Goal: Task Accomplishment & Management: Manage account settings

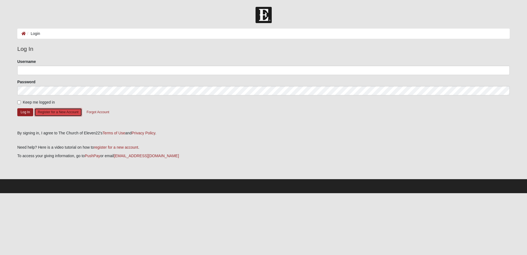
click at [61, 112] on button "Register for a New Account" at bounding box center [58, 112] width 48 height 9
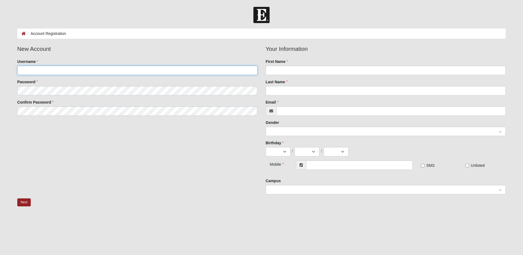
click at [45, 67] on input "Username" at bounding box center [137, 70] width 240 height 9
type input "RobertLessen2025"
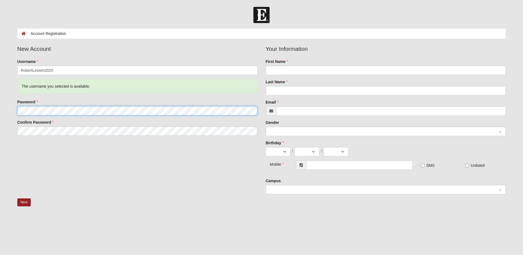
click at [45, 92] on fieldset "New Account Username RobertLessen2025 The username you selected is available. P…" at bounding box center [137, 91] width 248 height 95
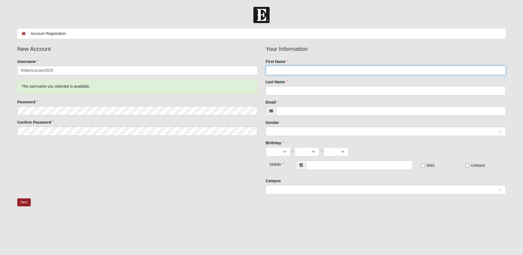
click at [282, 71] on input "First Name" at bounding box center [386, 70] width 240 height 9
type input "[PERSON_NAME]"
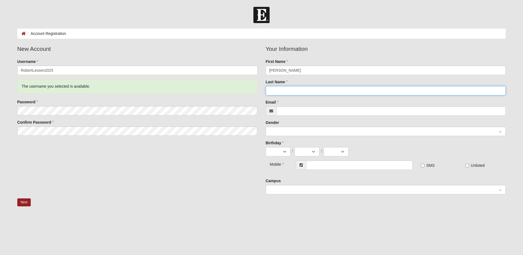
type input "Lessen"
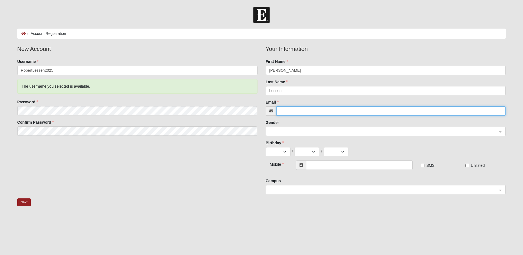
type input "Rock41delta@gmail.com"
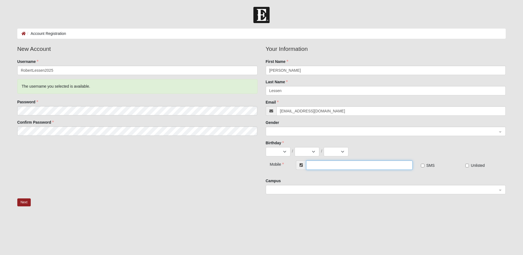
type input "(904) 505-4966"
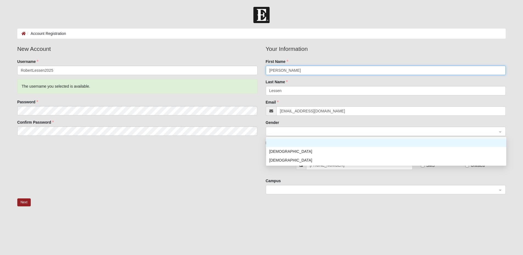
click at [302, 133] on span at bounding box center [383, 131] width 228 height 6
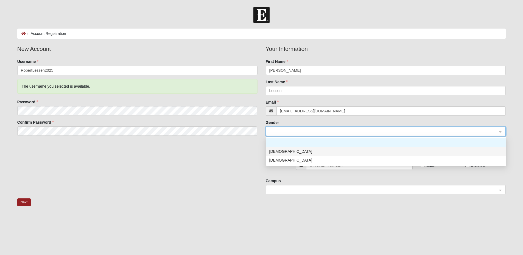
click at [300, 155] on div "Male" at bounding box center [386, 151] width 240 height 9
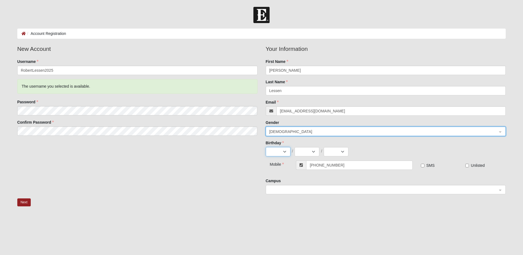
click at [273, 153] on select "Jan Feb Mar Apr May Jun Jul Aug Sep Oct Nov Dec" at bounding box center [278, 151] width 25 height 9
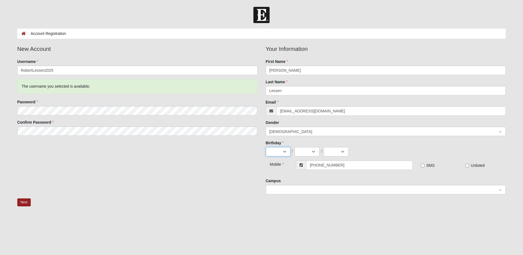
select select "11"
click at [266, 147] on select "Jan Feb Mar Apr May Jun Jul Aug Sep Oct Nov Dec" at bounding box center [278, 151] width 25 height 9
click at [312, 151] on select "1 2 3 4 5 6 7 8 9 10 11 12 13 14 15 16 17 18 19 20 21 22 23 24 25 26 27 28 29 30" at bounding box center [306, 151] width 25 height 9
click at [294, 147] on select "1 2 3 4 5 6 7 8 9 10 11 12 13 14 15 16 17 18 19 20 21 22 23 24 25 26 27 28 29 30" at bounding box center [306, 151] width 25 height 9
click at [315, 151] on select "1 2 3 4 5 6 7 8 9 10 11 12 13 14 15 16 17 18 19 20 21 22 23 24 25 26 27 28 29 30" at bounding box center [306, 151] width 25 height 9
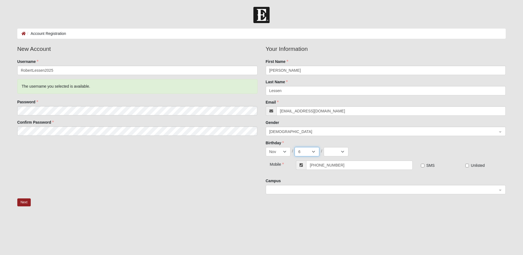
select select "5"
click at [294, 147] on select "1 2 3 4 5 6 7 8 9 10 11 12 13 14 15 16 17 18 19 20 21 22 23 24 25 26 27 28 29 30" at bounding box center [306, 151] width 25 height 9
click at [336, 155] on select "2025 2024 2023 2022 2021 2020 2019 2018 2017 2016 2015 2014 2013 2012 2011 2010…" at bounding box center [335, 151] width 25 height 9
select select "1983"
click at [323, 147] on select "2025 2024 2023 2022 2021 2020 2019 2018 2017 2016 2015 2014 2013 2012 2011 2010…" at bounding box center [335, 151] width 25 height 9
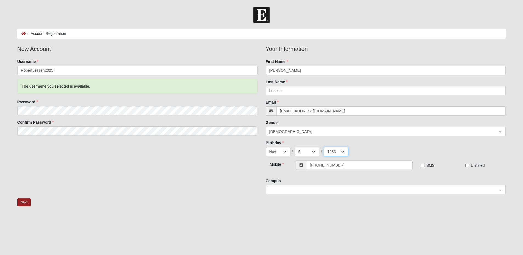
click at [279, 188] on span at bounding box center [383, 190] width 228 height 6
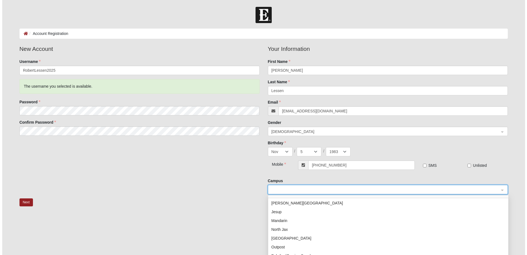
scroll to position [33, 0]
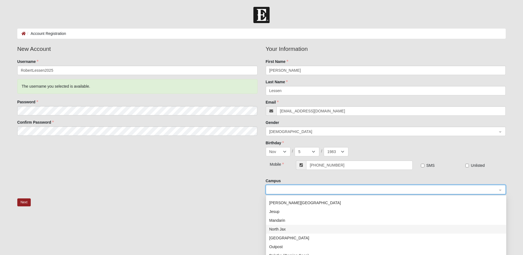
click at [293, 228] on div "North Jax" at bounding box center [385, 229] width 233 height 6
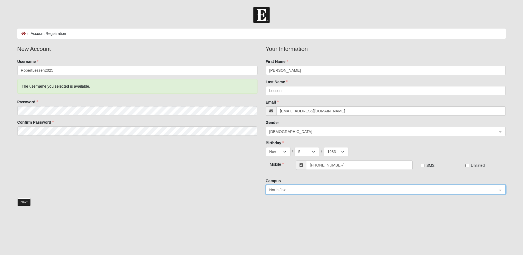
click at [23, 203] on button "Next" at bounding box center [23, 202] width 13 height 8
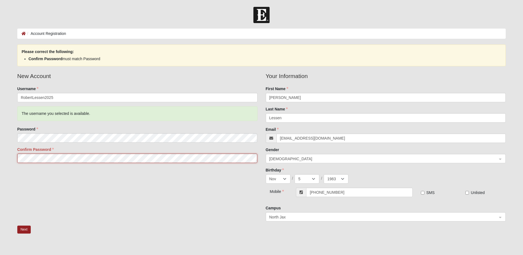
click at [7, 163] on form "Log In Account Registration Account Registration Error Please correct the follo…" at bounding box center [261, 159] width 523 height 305
click at [21, 232] on button "Next" at bounding box center [23, 229] width 13 height 8
click at [62, 215] on div "New Account Username RobertLessen2025 The username you selected is available. P…" at bounding box center [261, 149] width 497 height 154
click at [24, 230] on button "Next" at bounding box center [23, 229] width 13 height 8
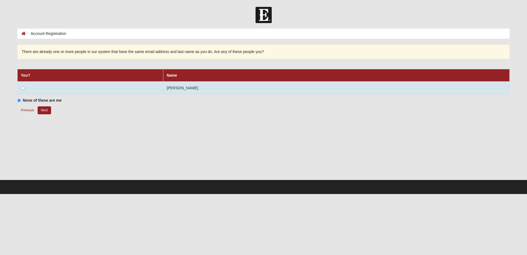
click at [23, 90] on td at bounding box center [91, 87] width 146 height 13
click at [22, 88] on input "radio" at bounding box center [23, 88] width 4 height 4
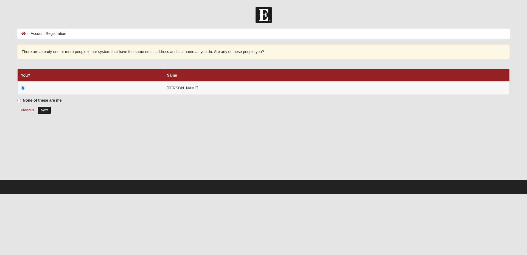
click at [46, 111] on button "Next" at bounding box center [44, 110] width 13 height 8
radio input "true"
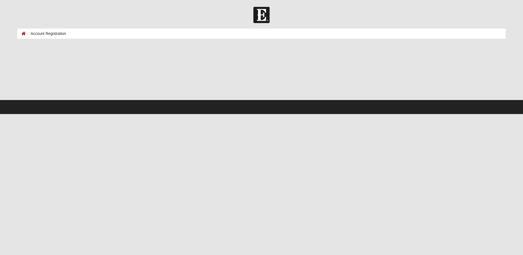
select select "11"
select select "5"
select select "1983"
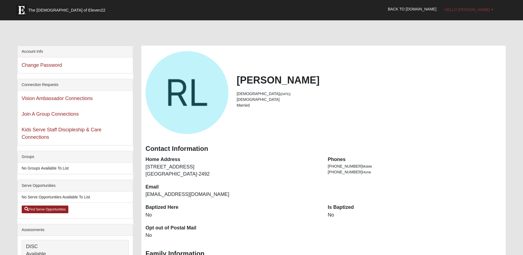
click at [485, 10] on span "Hello [PERSON_NAME]" at bounding box center [466, 9] width 45 height 4
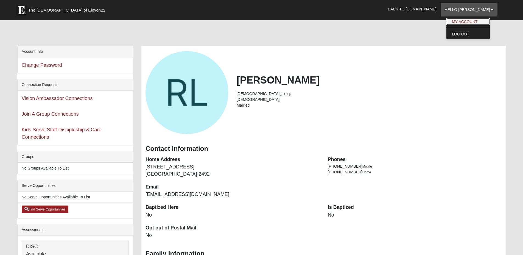
click at [479, 21] on link "My Account" at bounding box center [467, 21] width 43 height 7
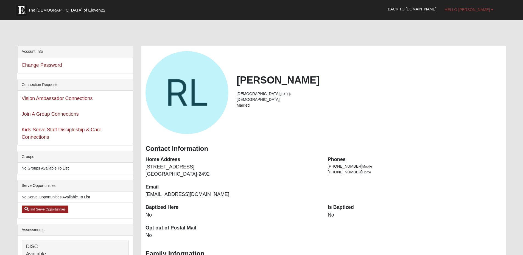
click at [477, 10] on span "Hello [PERSON_NAME]" at bounding box center [466, 9] width 45 height 4
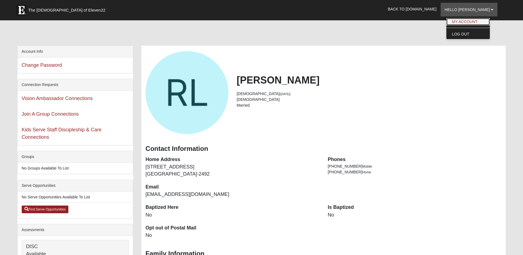
click at [477, 20] on link "My Account" at bounding box center [467, 21] width 43 height 7
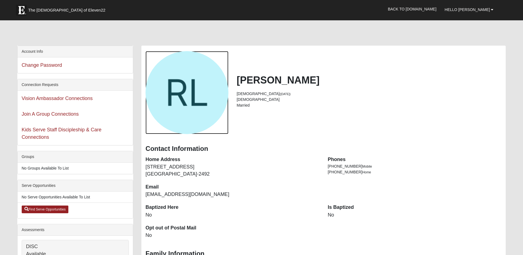
click at [209, 97] on div "View Fullsize Photo" at bounding box center [186, 92] width 83 height 83
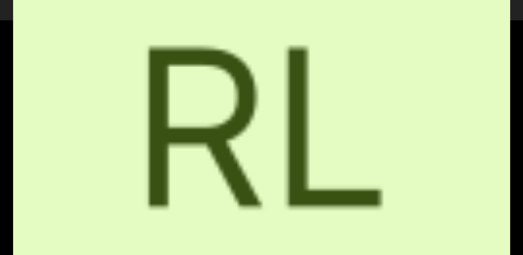
click at [209, 97] on div "View Fullsize Photo" at bounding box center [261, 127] width 496 height 496
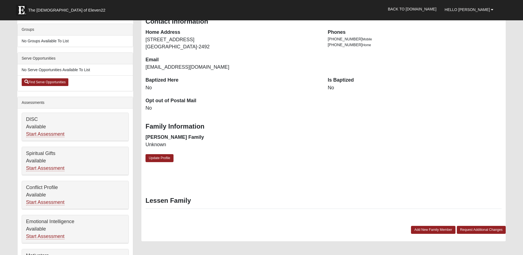
scroll to position [128, 0]
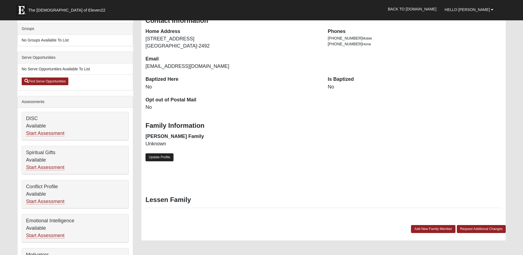
click at [159, 156] on link "Update Profile" at bounding box center [159, 157] width 28 height 8
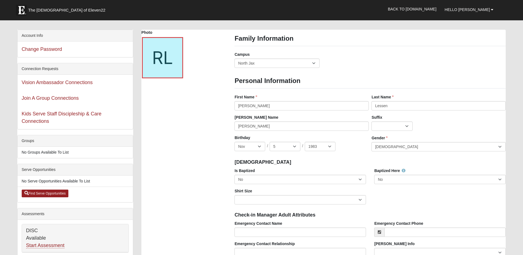
scroll to position [44, 0]
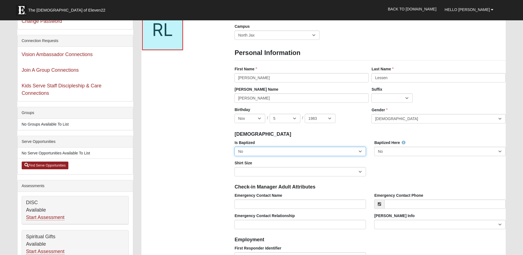
click at [304, 150] on select "No Yes" at bounding box center [299, 151] width 131 height 9
select select "True"
click at [234, 147] on select "No Yes" at bounding box center [299, 151] width 131 height 9
click at [406, 153] on select "No Yes" at bounding box center [439, 151] width 131 height 9
click at [374, 147] on select "No Yes" at bounding box center [439, 151] width 131 height 9
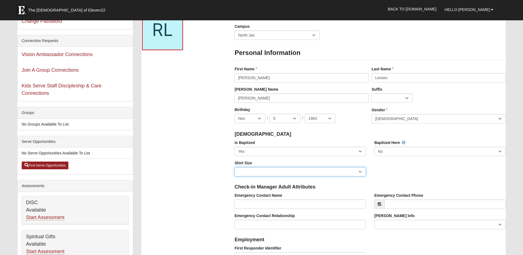
click at [336, 173] on select "Adult Small Adult Medium Adult Large Adult XL Adult XXL Adult 3XL Adult 4XL You…" at bounding box center [299, 171] width 131 height 9
select select "Adult 3XL"
click at [234, 167] on select "Adult Small Adult Medium Adult Large Adult XL Adult XXL Adult 3XL Adult 4XL You…" at bounding box center [299, 171] width 131 height 9
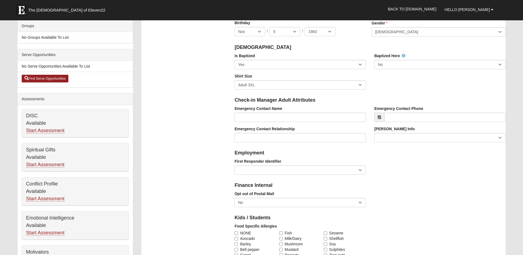
scroll to position [137, 0]
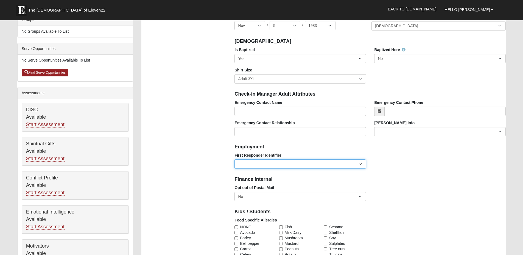
click at [295, 165] on select "EMT | Paramedic | Medical Firefighter | Fire Department Police Officer | Sherif…" at bounding box center [299, 163] width 131 height 9
select select "2493"
click at [234, 159] on select "EMT | Paramedic | Medical Firefighter | Fire Department Police Officer | Sherif…" at bounding box center [299, 163] width 131 height 9
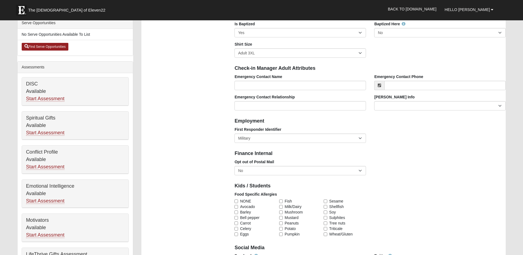
scroll to position [176, 0]
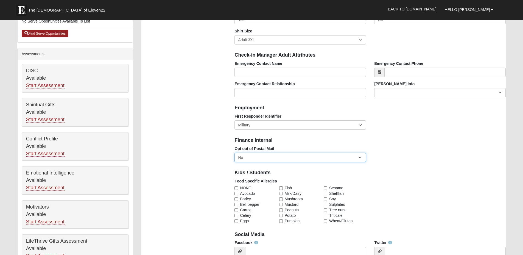
click at [265, 156] on select "No Yes" at bounding box center [299, 157] width 131 height 9
click at [234, 153] on select "No Yes" at bounding box center [299, 157] width 131 height 9
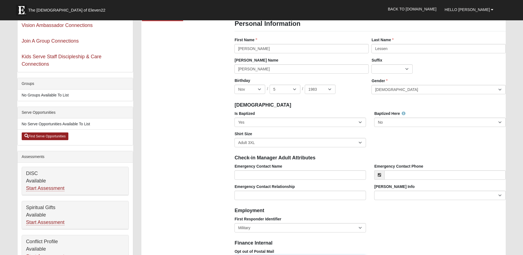
scroll to position [67, 0]
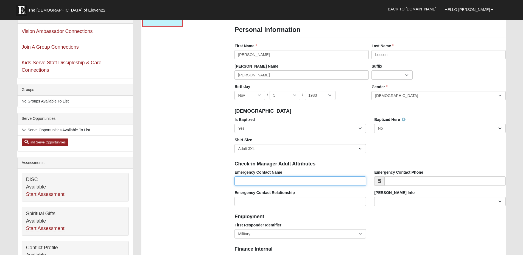
click at [284, 184] on input "Emergency Contact Name" at bounding box center [299, 180] width 131 height 9
type input "[PERSON_NAME]"
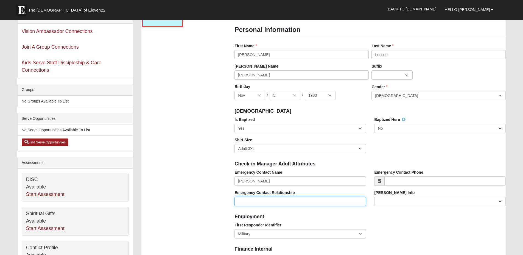
click at [275, 202] on input "Emergency Contact Relationship" at bounding box center [299, 200] width 131 height 9
type input "Wife"
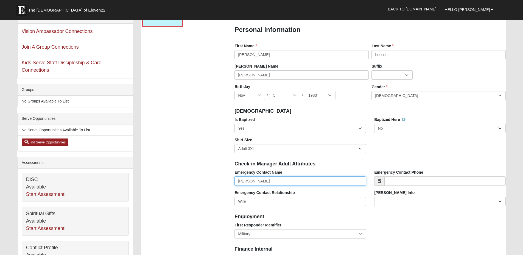
drag, startPoint x: 266, startPoint y: 182, endPoint x: 228, endPoint y: 182, distance: 37.9
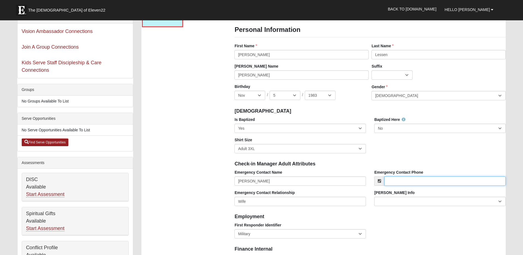
click at [405, 181] on input "Emergency Contact Phone" at bounding box center [444, 180] width 121 height 9
type input "7"
click at [395, 179] on input "6067769369" at bounding box center [444, 180] width 121 height 9
click at [403, 181] on input "606-7769369" at bounding box center [444, 180] width 121 height 9
type input "[PHONE_NUMBER]"
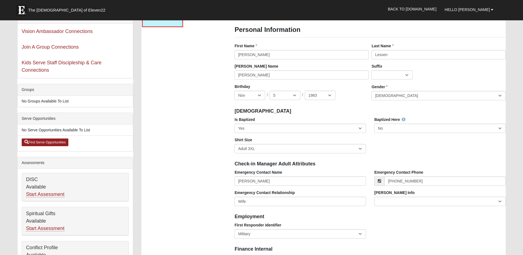
click at [306, 213] on h4 "Employment" at bounding box center [369, 216] width 271 height 6
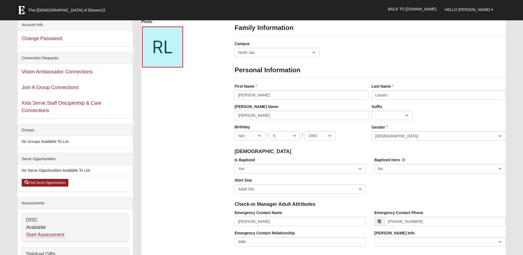
scroll to position [24, 0]
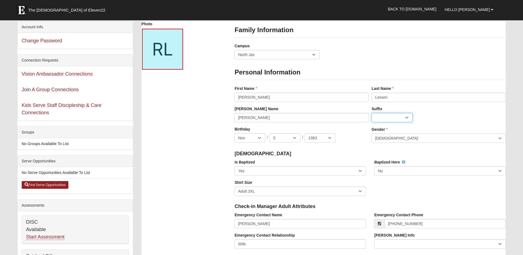
click at [411, 118] on select "Jr. Sr. Ph.D. II III IV V VI MD" at bounding box center [391, 117] width 41 height 9
click at [162, 44] on div at bounding box center [162, 49] width 41 height 41
click at [179, 64] on icon at bounding box center [178, 63] width 4 height 4
click at [176, 62] on icon at bounding box center [178, 63] width 4 height 4
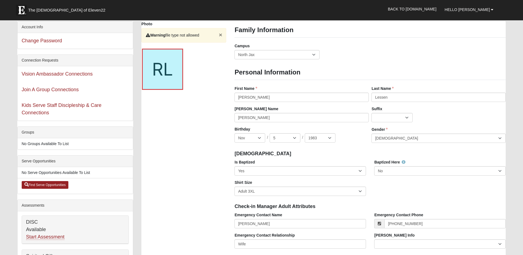
click at [221, 36] on button "×" at bounding box center [220, 35] width 3 height 6
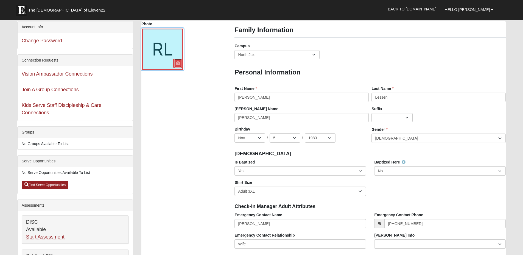
click at [179, 63] on icon at bounding box center [178, 63] width 4 height 4
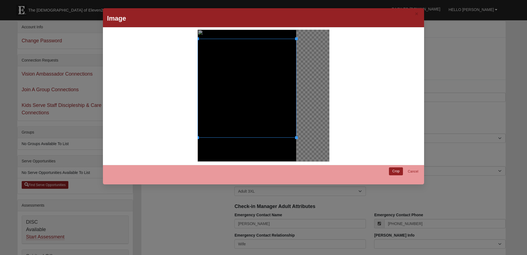
drag, startPoint x: 243, startPoint y: 82, endPoint x: 244, endPoint y: 91, distance: 9.1
click at [244, 91] on div at bounding box center [247, 88] width 99 height 99
click at [244, 92] on div at bounding box center [247, 90] width 99 height 99
click at [394, 170] on link "Crop" at bounding box center [396, 171] width 14 height 8
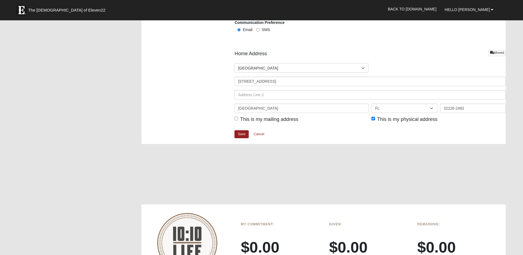
scroll to position [639, 0]
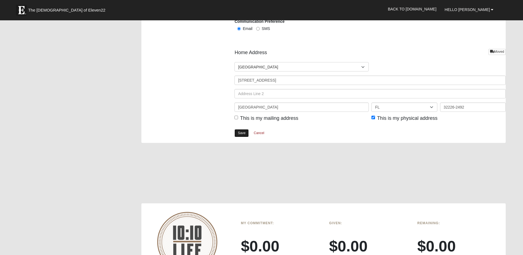
click at [243, 133] on link "Save" at bounding box center [241, 133] width 14 height 8
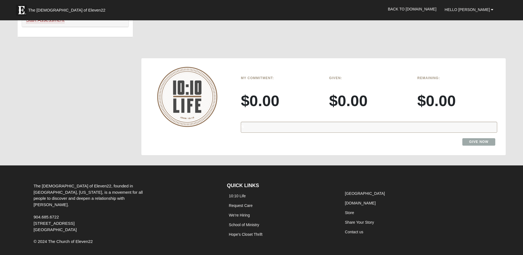
scroll to position [432, 0]
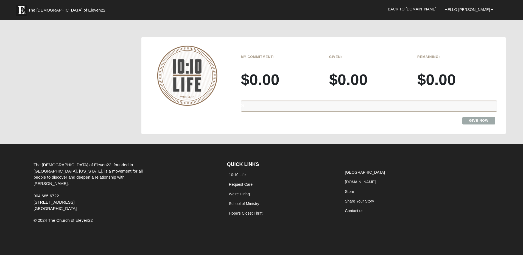
click at [322, 105] on div "%" at bounding box center [369, 105] width 256 height 11
click at [438, 73] on h3 "$0.00" at bounding box center [457, 79] width 80 height 18
click at [449, 106] on div "%" at bounding box center [369, 105] width 256 height 11
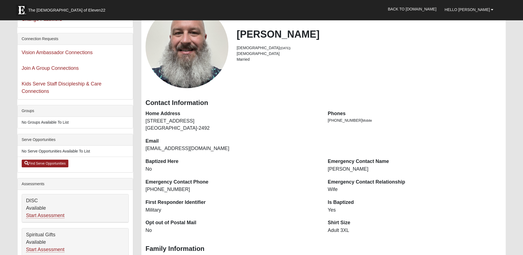
scroll to position [46, 0]
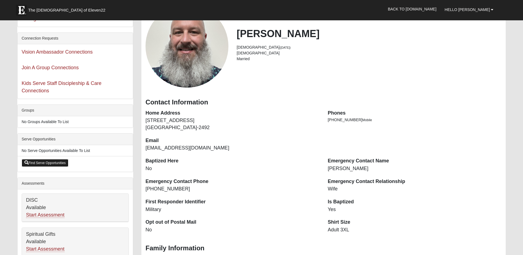
click at [54, 162] on link "Find Serve Opportunities" at bounding box center [45, 163] width 47 height 8
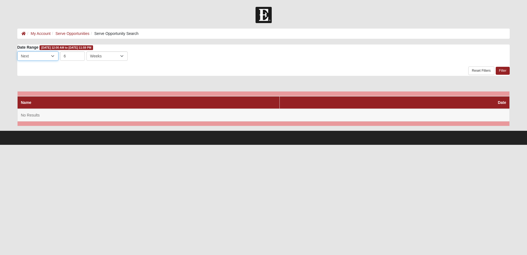
click at [53, 56] on select "Last Next" at bounding box center [37, 55] width 41 height 9
select select "0"
click at [17, 51] on select "Last Next" at bounding box center [37, 55] width 41 height 9
click at [124, 55] on select "Days Weeks Months" at bounding box center [106, 55] width 41 height 9
select select "3"
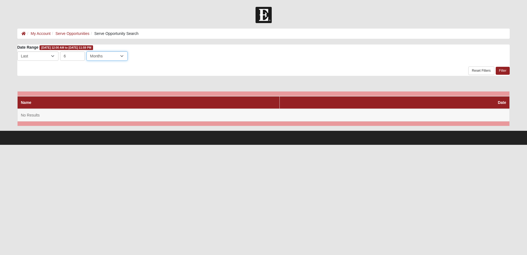
click at [86, 51] on select "Days Weeks Months" at bounding box center [106, 55] width 41 height 9
click at [54, 55] on select "Last Next" at bounding box center [37, 55] width 41 height 9
select select "8"
click at [17, 51] on select "Last Next" at bounding box center [37, 55] width 41 height 9
